Goal: Transaction & Acquisition: Purchase product/service

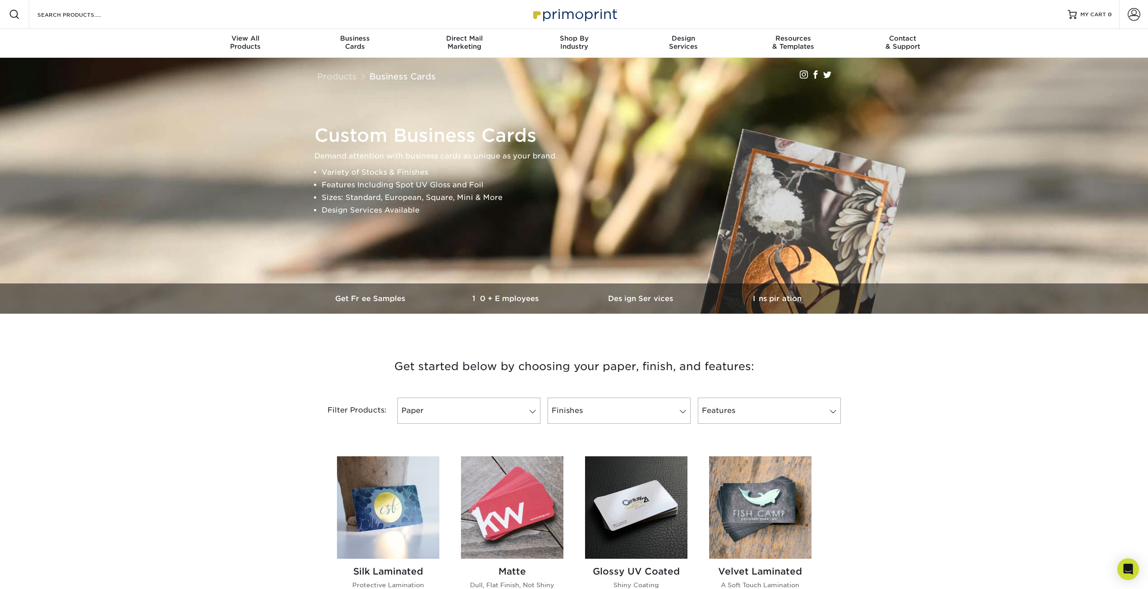
drag, startPoint x: 921, startPoint y: 498, endPoint x: 897, endPoint y: 352, distance: 148.6
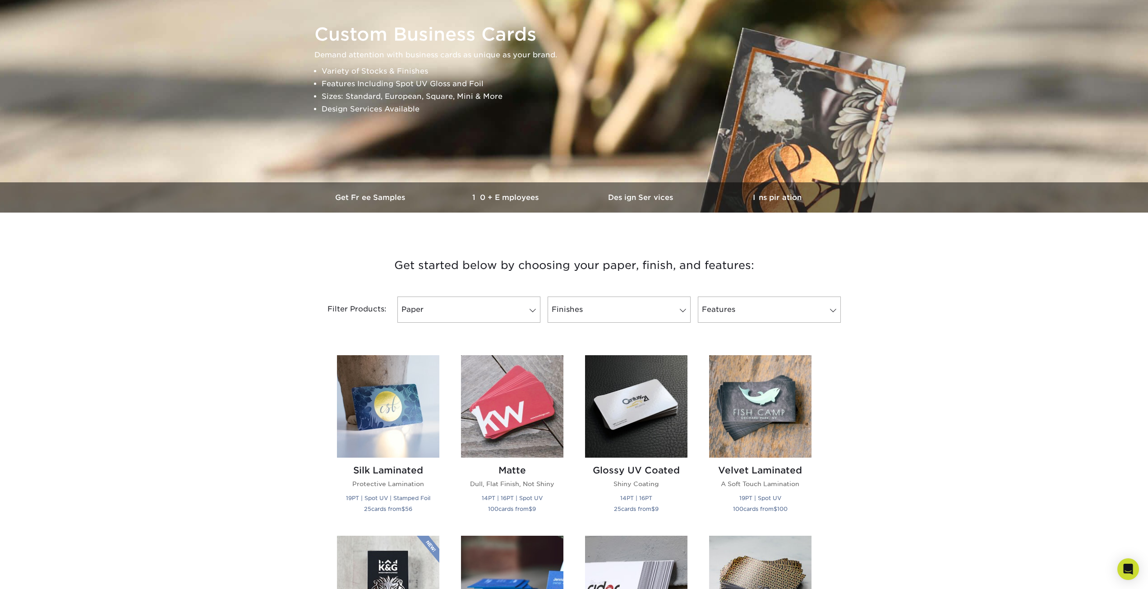
scroll to position [135, 0]
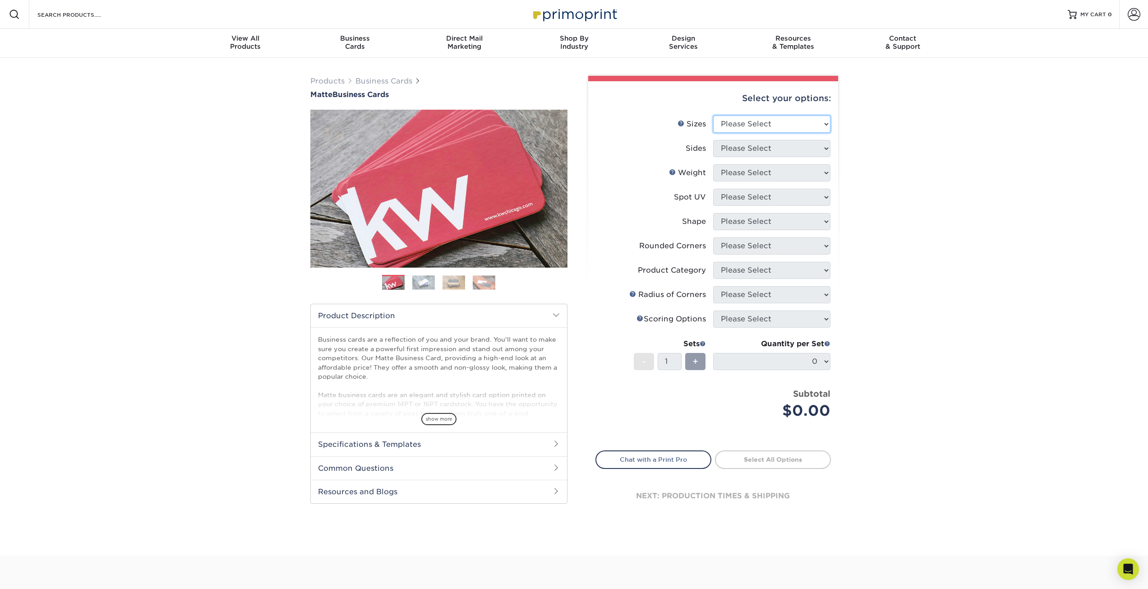
click at [779, 129] on select "Please Select 1.5" x 3.5" - Mini 1.75" x 3.5" - Mini 2" x 2" - Square 2" x 3" -…" at bounding box center [771, 124] width 117 height 17
select select "2.00x3.50"
click at [713, 116] on select "Please Select 1.5" x 3.5" - Mini 1.75" x 3.5" - Mini 2" x 2" - Square 2" x 3" -…" at bounding box center [771, 124] width 117 height 17
click at [751, 148] on select "Please Select Print Both Sides Print Front Only" at bounding box center [771, 148] width 117 height 17
select select "13abbda7-1d64-4f25-8bb2-c179b224825d"
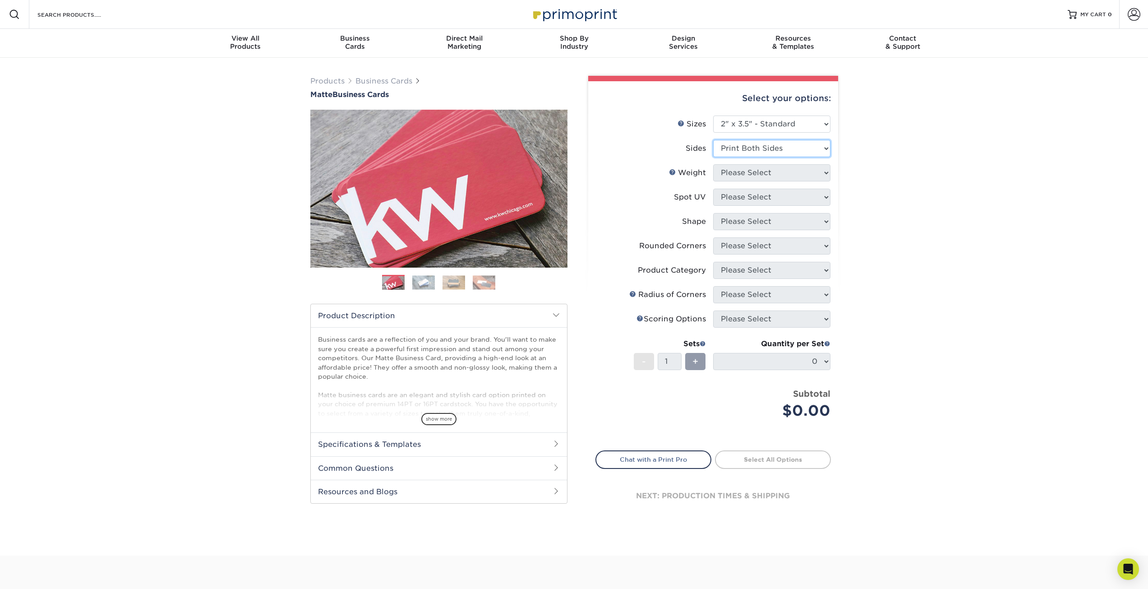
click at [713, 140] on select "Please Select Print Both Sides Print Front Only" at bounding box center [771, 148] width 117 height 17
click at [761, 171] on select "Please Select 16PT 14PT" at bounding box center [771, 172] width 117 height 17
select select "14PT"
click at [713, 164] on select "Please Select 16PT 14PT" at bounding box center [771, 172] width 117 height 17
click at [746, 199] on select at bounding box center [771, 197] width 117 height 17
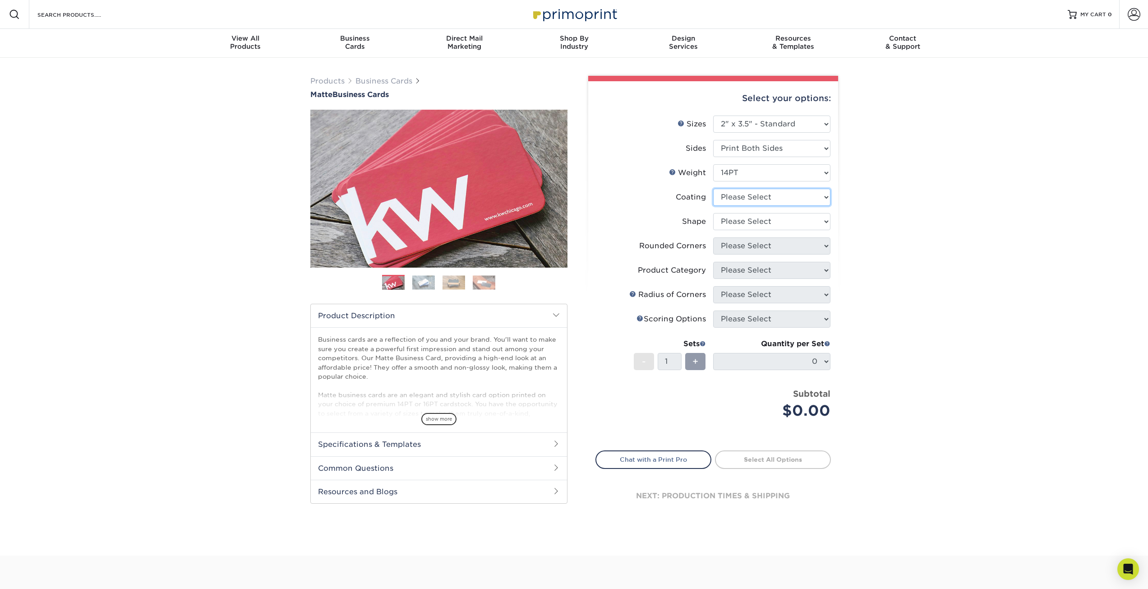
select select "121bb7b5-3b4d-429f-bd8d-bbf80e953313"
click at [713, 189] on select at bounding box center [771, 197] width 117 height 17
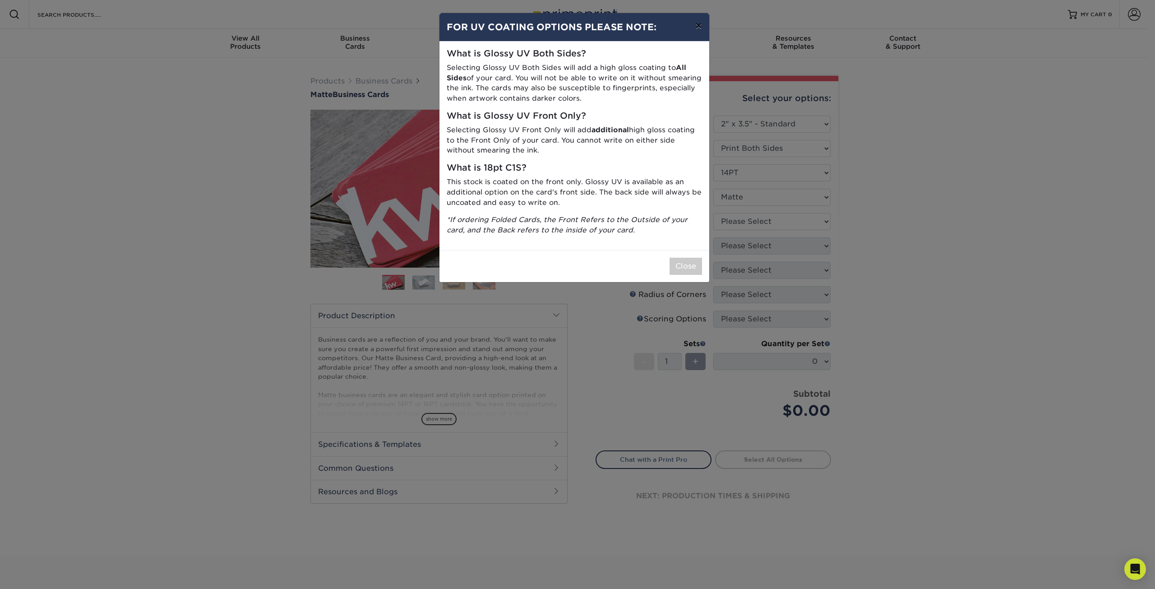
drag, startPoint x: 700, startPoint y: 23, endPoint x: 698, endPoint y: 28, distance: 4.9
click at [699, 28] on button "×" at bounding box center [698, 25] width 21 height 25
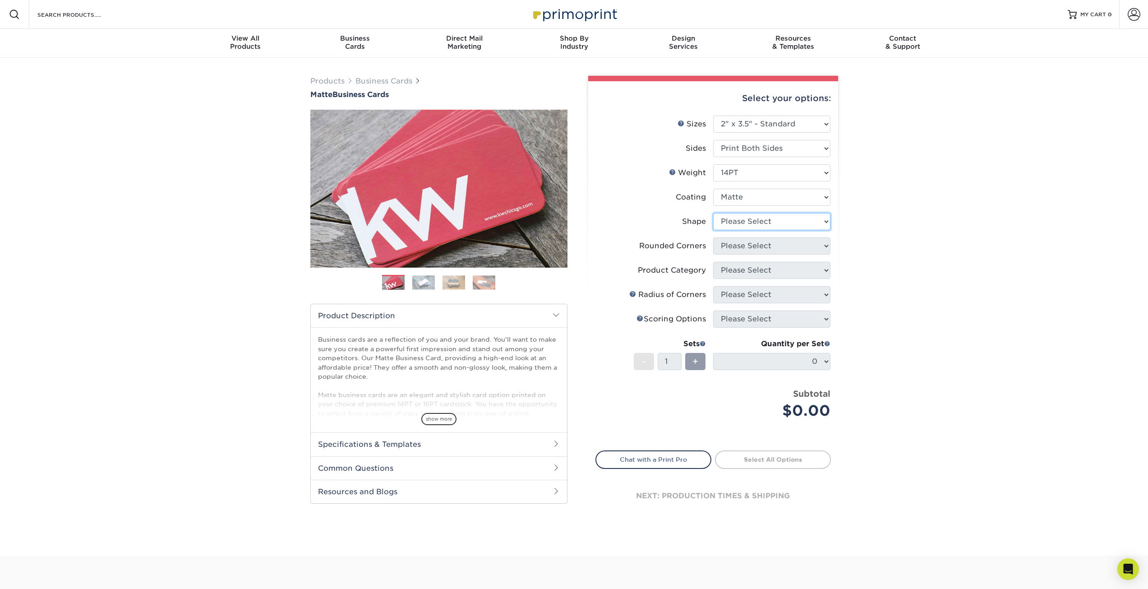
click at [745, 219] on select "Please Select Standard" at bounding box center [771, 221] width 117 height 17
select select "standard"
click at [713, 213] on select "Please Select Standard" at bounding box center [771, 221] width 117 height 17
click at [747, 245] on select "Please Select Yes - Round 2 Corners Yes - Round 4 Corners No" at bounding box center [771, 245] width 117 height 17
select select "7672df9e-0e0a-464d-8e1f-920c575e4da3"
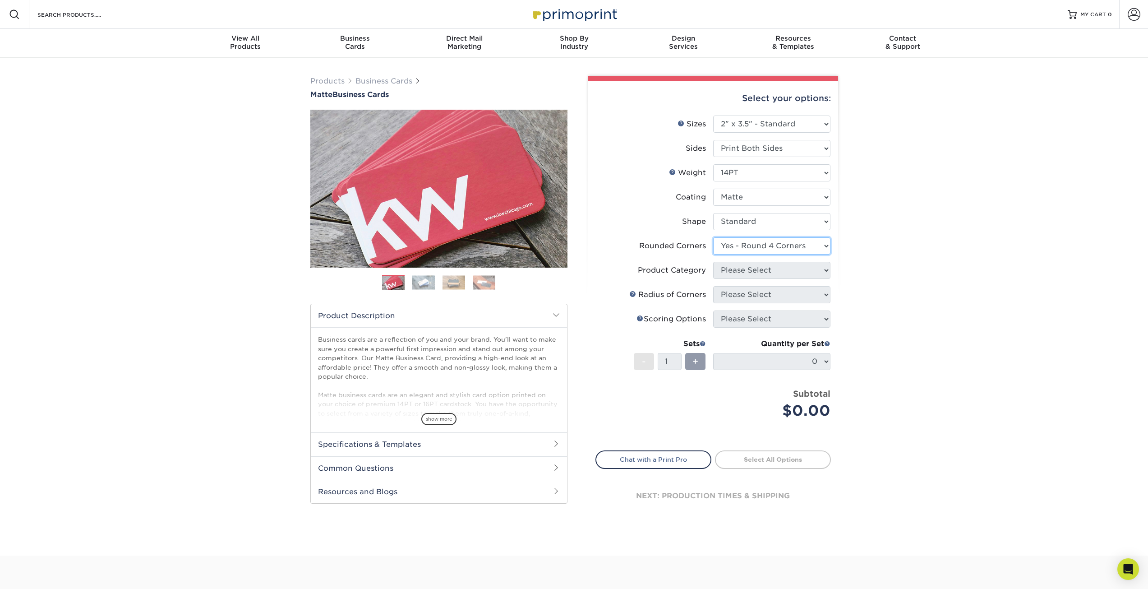
click at [713, 237] on select "Please Select Yes - Round 2 Corners Yes - Round 4 Corners No" at bounding box center [771, 245] width 117 height 17
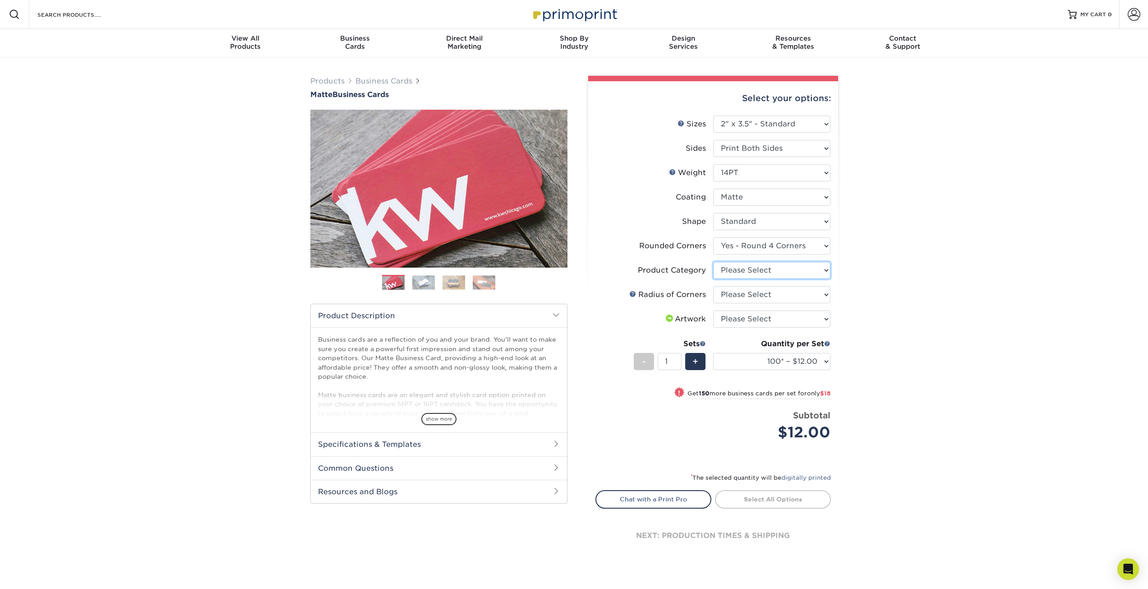
click at [746, 268] on select "Please Select Business Cards" at bounding box center [771, 270] width 117 height 17
select select "3b5148f1-0588-4f88-a218-97bcfdce65c1"
click at [713, 262] on select "Please Select Business Cards" at bounding box center [771, 270] width 117 height 17
click at [745, 294] on select "Please Select Rounded 1/8" Rounded 1/4"" at bounding box center [771, 294] width 117 height 17
select select "479fbfe7-6a0c-4895-8c9a-81739b7486c9"
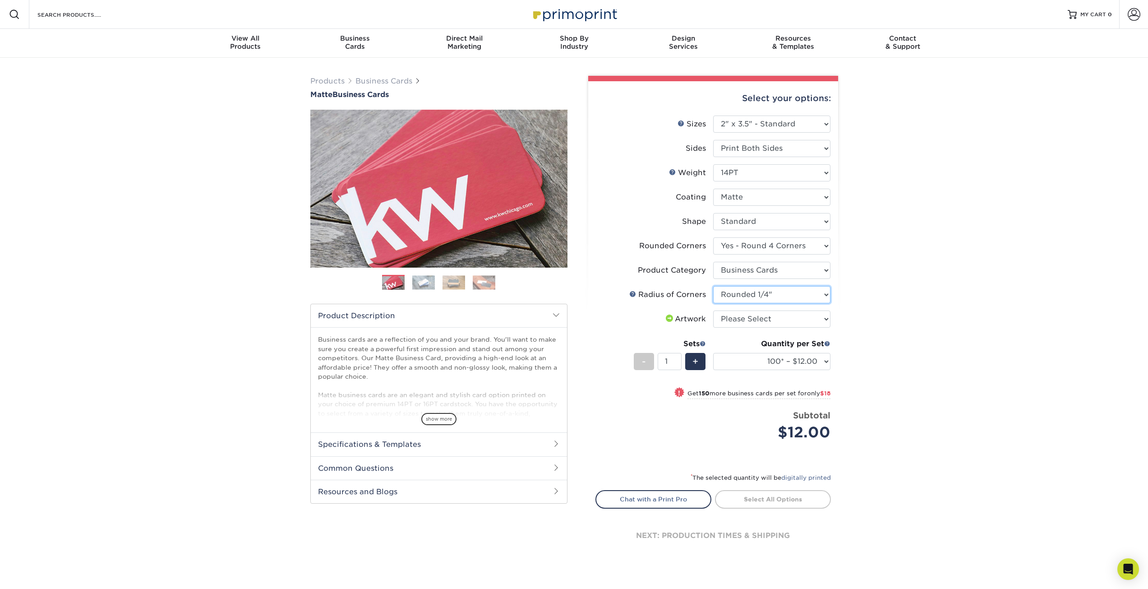
click at [713, 286] on select "Please Select Rounded 1/8" Rounded 1/4"" at bounding box center [771, 294] width 117 height 17
click at [741, 319] on select "Please Select I will upload files I need a design - $100" at bounding box center [771, 318] width 117 height 17
click at [713, 310] on select "Please Select I will upload files I need a design - $100" at bounding box center [771, 318] width 117 height 17
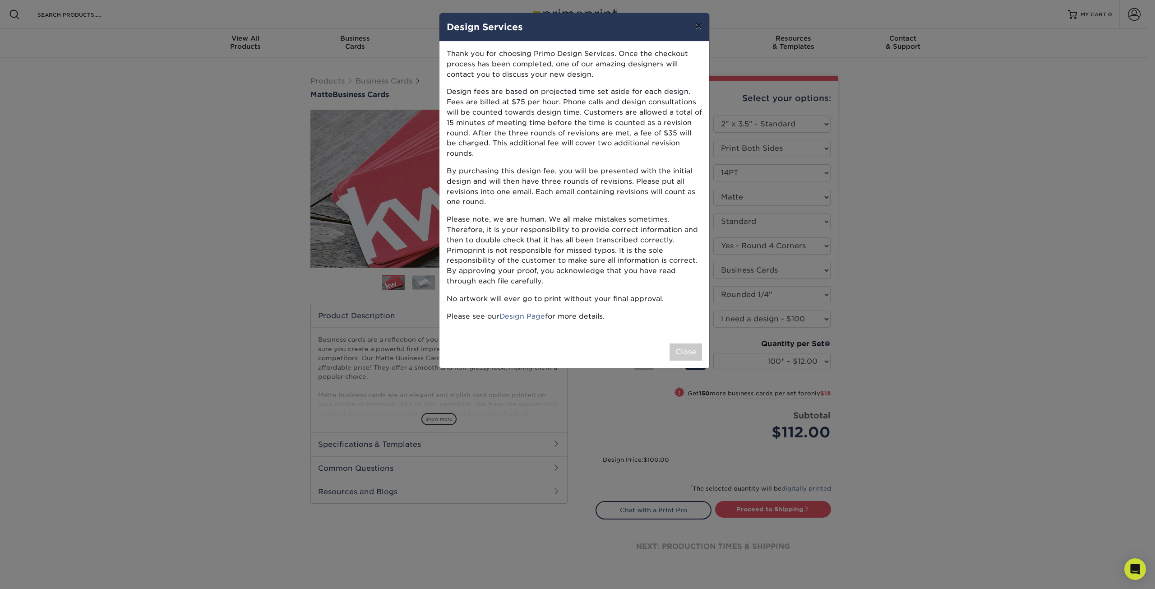
click at [698, 24] on button "×" at bounding box center [698, 25] width 21 height 25
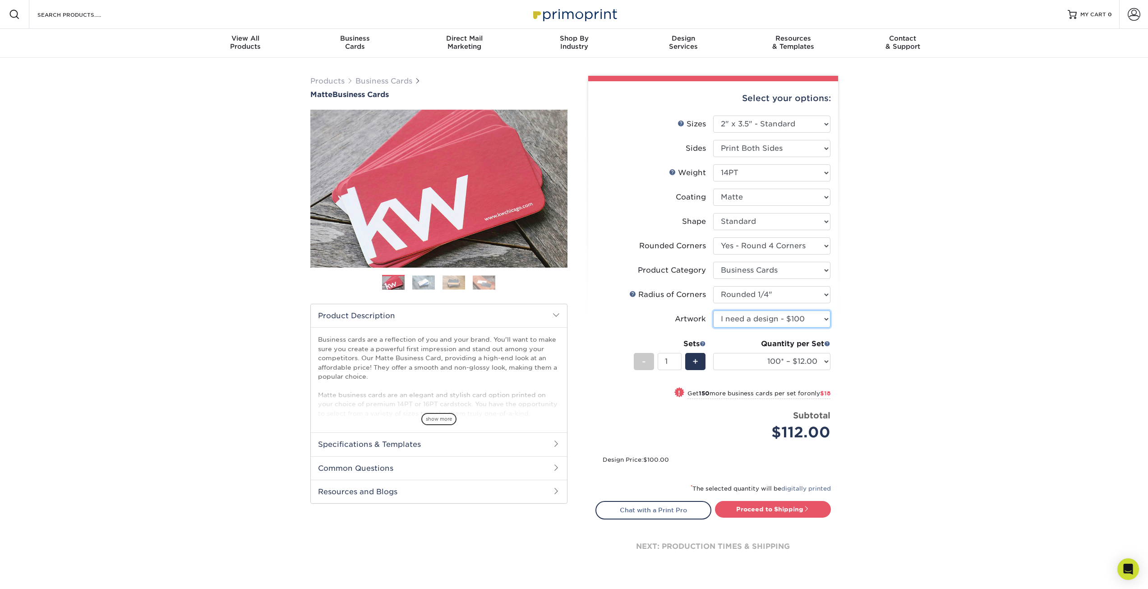
click at [751, 317] on select "Please Select I will upload files I need a design - $100" at bounding box center [771, 318] width 117 height 17
select select "upload"
click at [713, 310] on select "Please Select I will upload files I need a design - $100" at bounding box center [771, 318] width 117 height 17
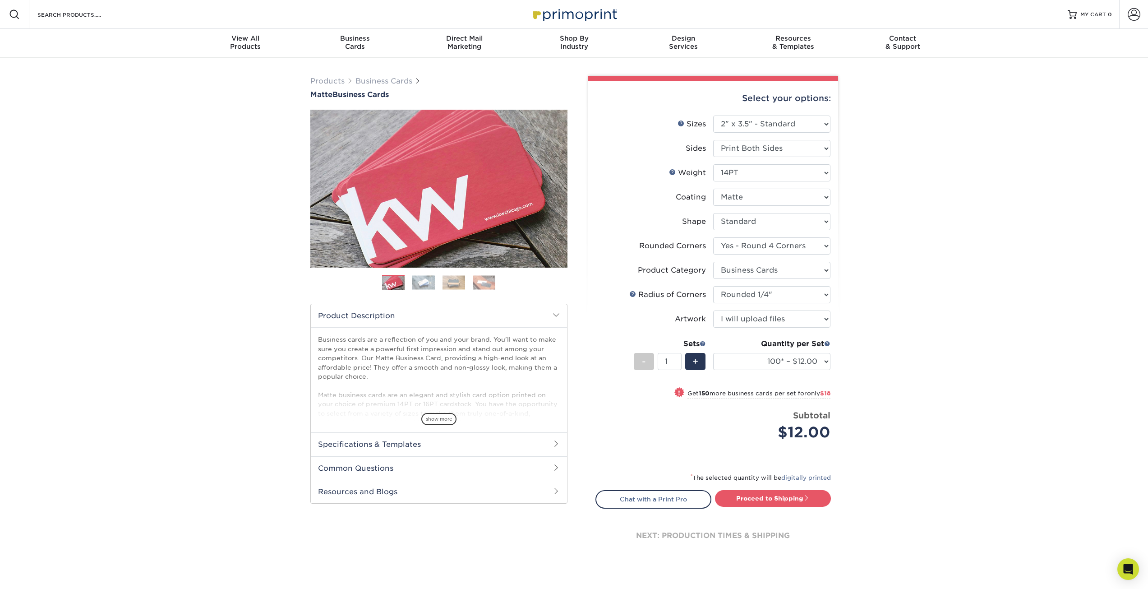
click at [915, 343] on div "Products Business Cards Matte Business Cards Previous Next 100 $ 9" at bounding box center [574, 326] width 1148 height 537
click at [443, 418] on span "show more" at bounding box center [438, 419] width 35 height 12
